Goal: Find specific page/section: Find specific page/section

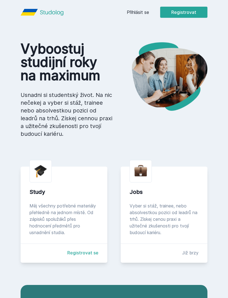
click at [142, 11] on link "Přihlásit se" at bounding box center [138, 12] width 22 height 7
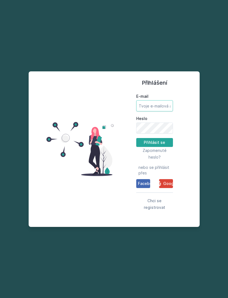
click at [155, 111] on input "E-mail" at bounding box center [154, 105] width 37 height 11
click at [165, 186] on span "Google" at bounding box center [170, 184] width 14 height 6
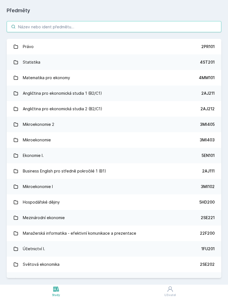
click at [138, 27] on input "search" at bounding box center [114, 26] width 214 height 11
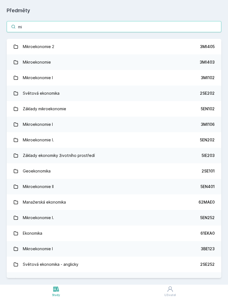
type input "m"
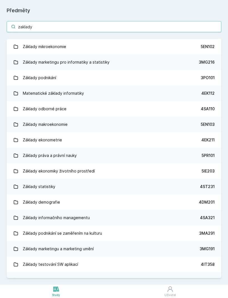
type input "zaklady"
click at [211, 47] on div "5EN102" at bounding box center [207, 47] width 14 height 6
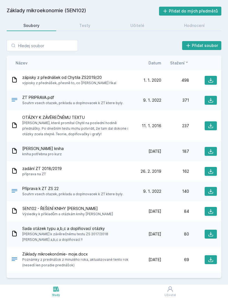
click at [135, 27] on div "Učitelé" at bounding box center [137, 26] width 14 height 6
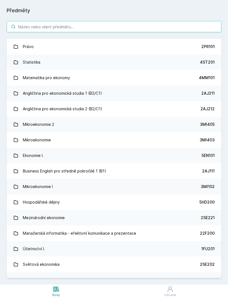
click at [118, 26] on input "search" at bounding box center [114, 26] width 214 height 11
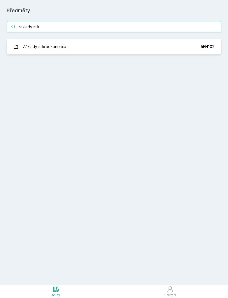
type input "zaklady mikr"
click at [201, 45] on div "5EN102" at bounding box center [207, 47] width 14 height 6
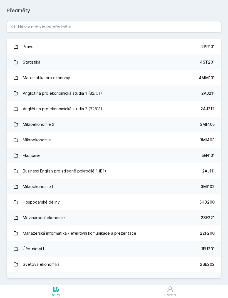
click at [202, 26] on input "search" at bounding box center [114, 26] width 214 height 11
type input "a"
type input "ta"
